Goal: Navigation & Orientation: Understand site structure

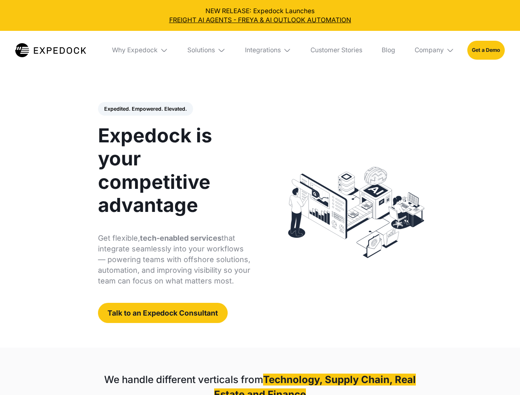
select select
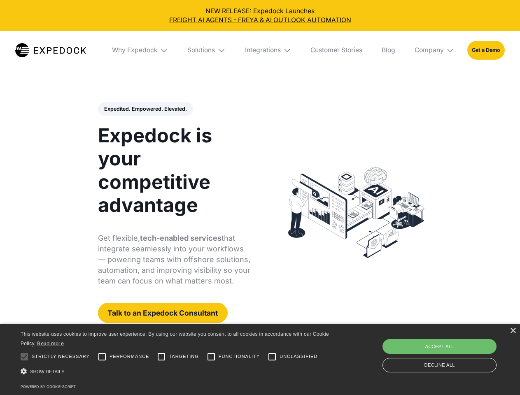
click at [260, 50] on div "Integrations" at bounding box center [263, 50] width 36 height 8
click at [140, 50] on div "Why Expedock" at bounding box center [128, 50] width 46 height 8
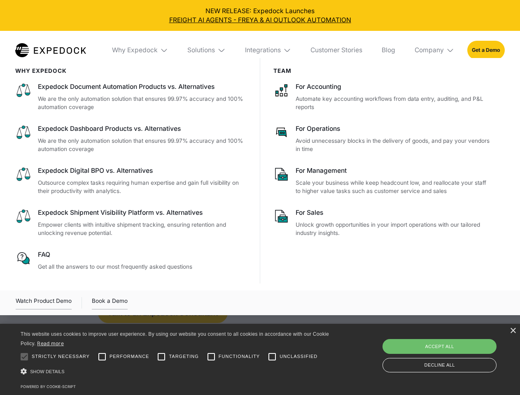
click at [207, 50] on div "Solutions" at bounding box center [201, 50] width 28 height 8
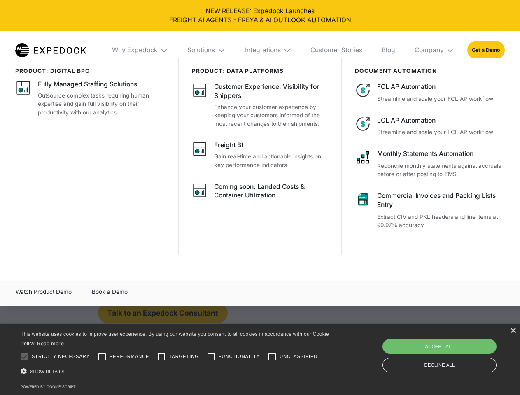
click at [269, 50] on div "Integrations" at bounding box center [263, 50] width 36 height 8
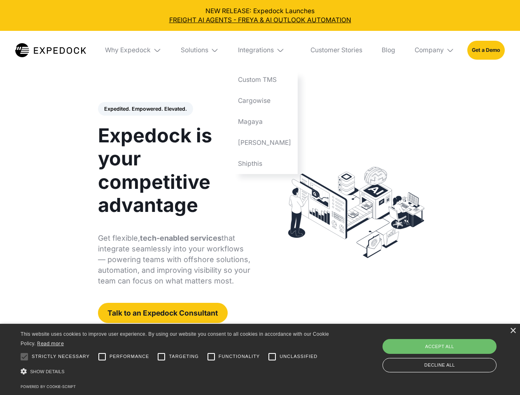
click at [435, 50] on div "Company" at bounding box center [429, 50] width 29 height 8
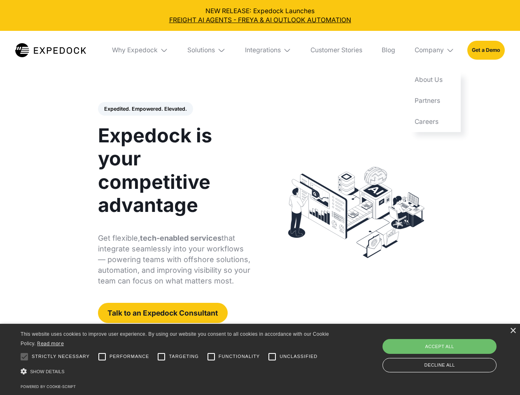
click at [145, 109] on div "Expedited. Empowered. Elevated. Automate Freight Document Extraction at 99.97% …" at bounding box center [174, 213] width 153 height 222
click at [24, 357] on div at bounding box center [24, 357] width 16 height 16
click at [102, 357] on input "Performance" at bounding box center [102, 357] width 16 height 16
checkbox input "true"
click at [161, 357] on input "Targeting" at bounding box center [161, 357] width 16 height 16
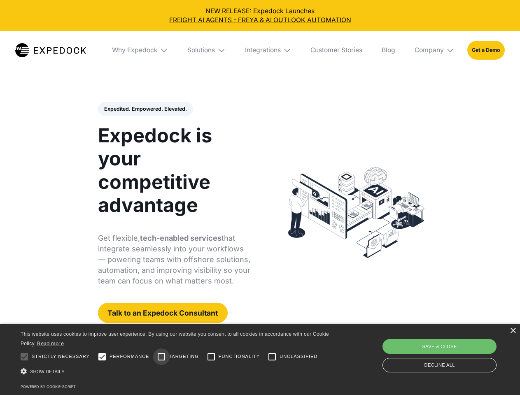
checkbox input "true"
click at [211, 357] on input "Functionality" at bounding box center [211, 357] width 16 height 16
checkbox input "true"
